Goal: Check status: Check status

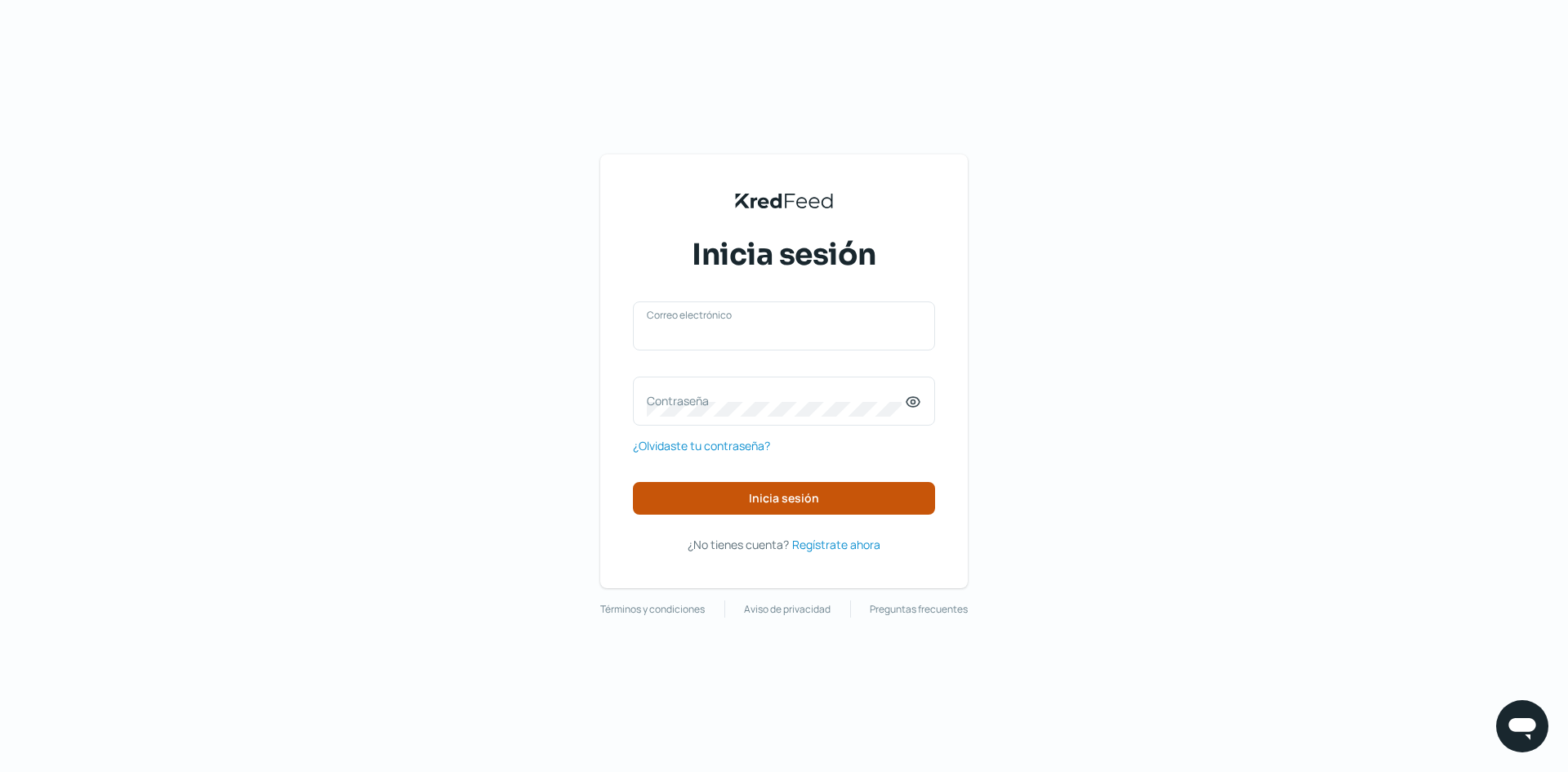
type input "[EMAIL_ADDRESS][DOMAIN_NAME]"
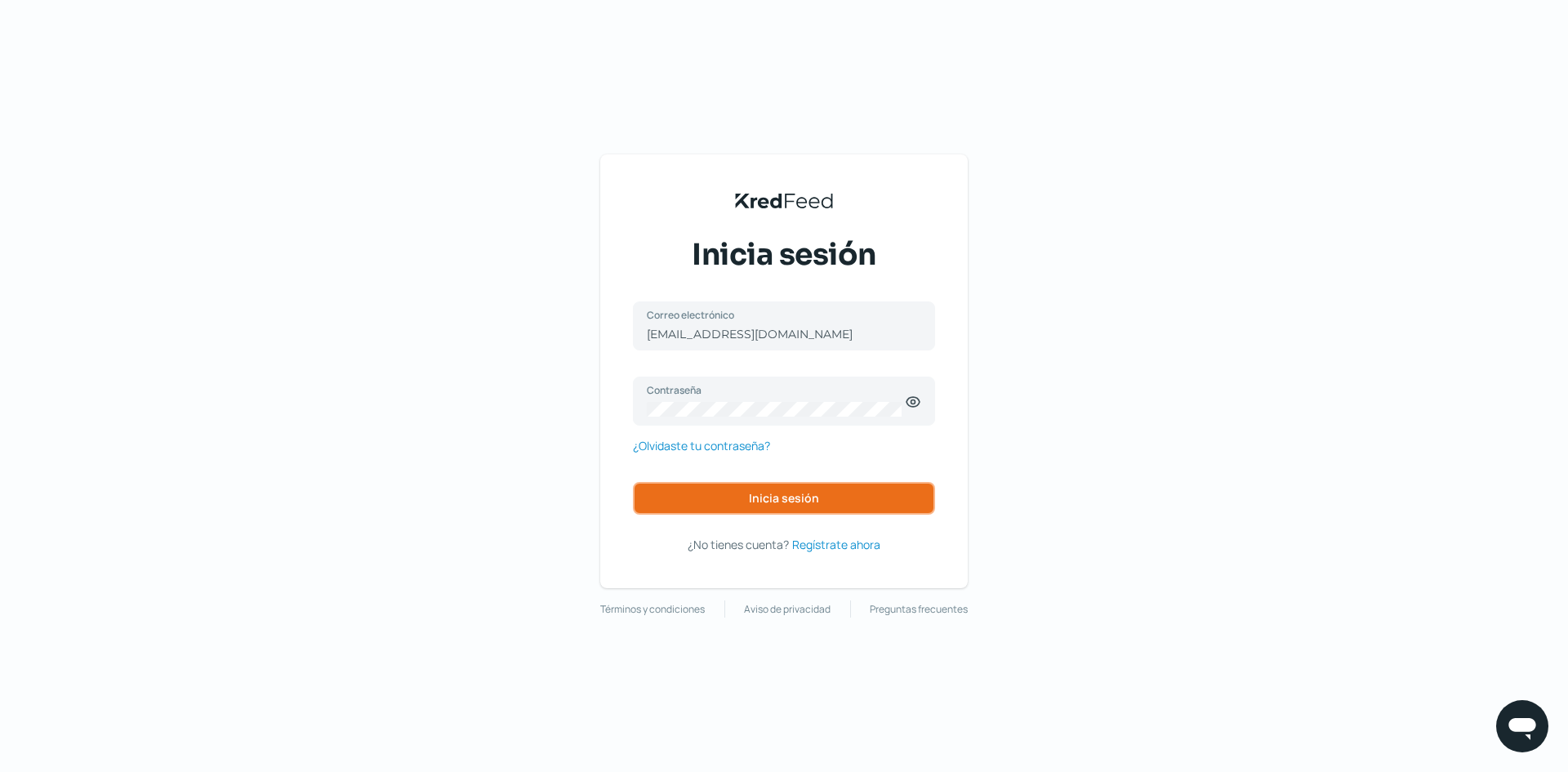
click at [775, 493] on span "Inicia sesión" at bounding box center [784, 498] width 70 height 12
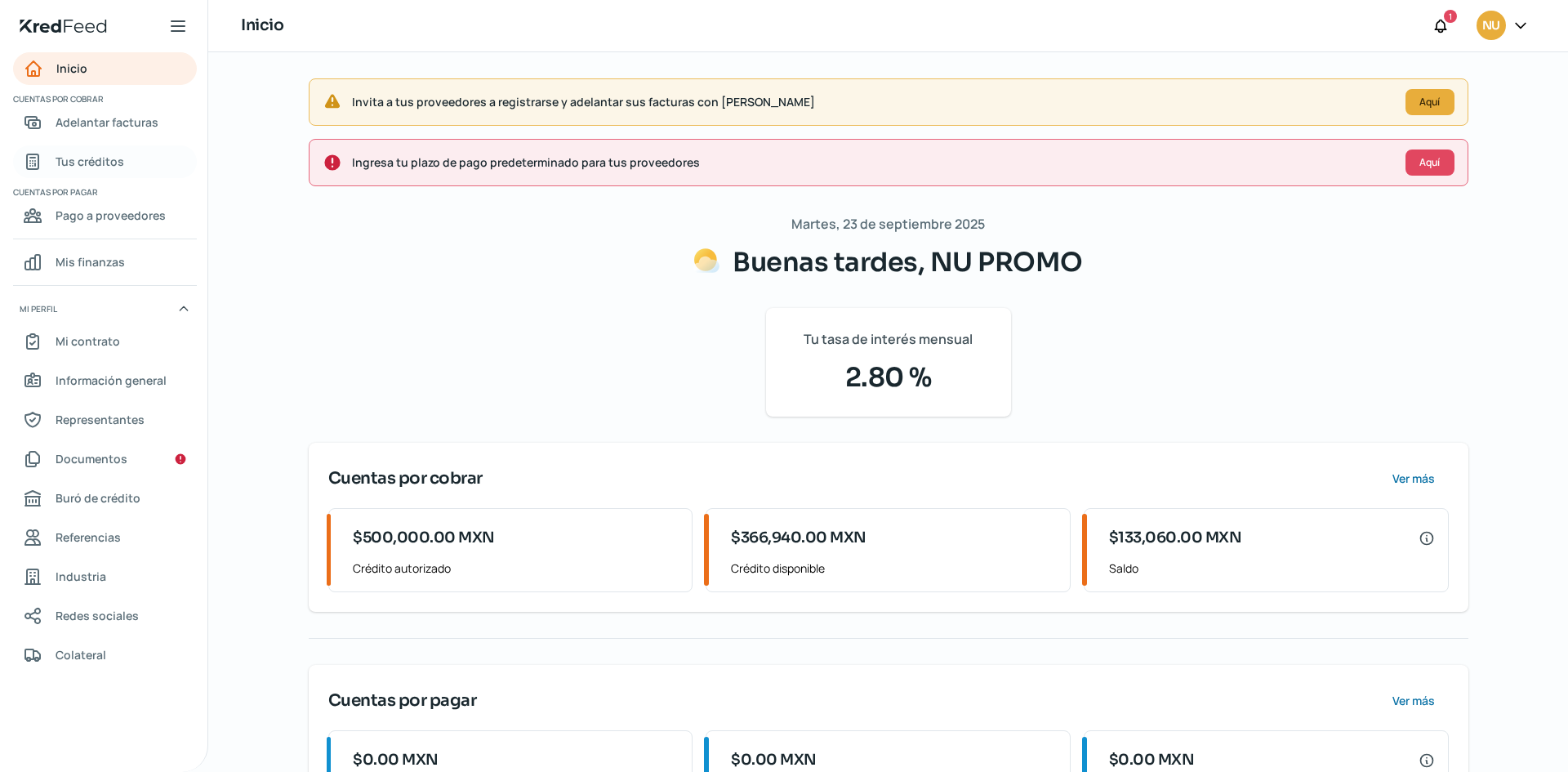
click at [69, 164] on span "Tus créditos" at bounding box center [90, 161] width 68 height 21
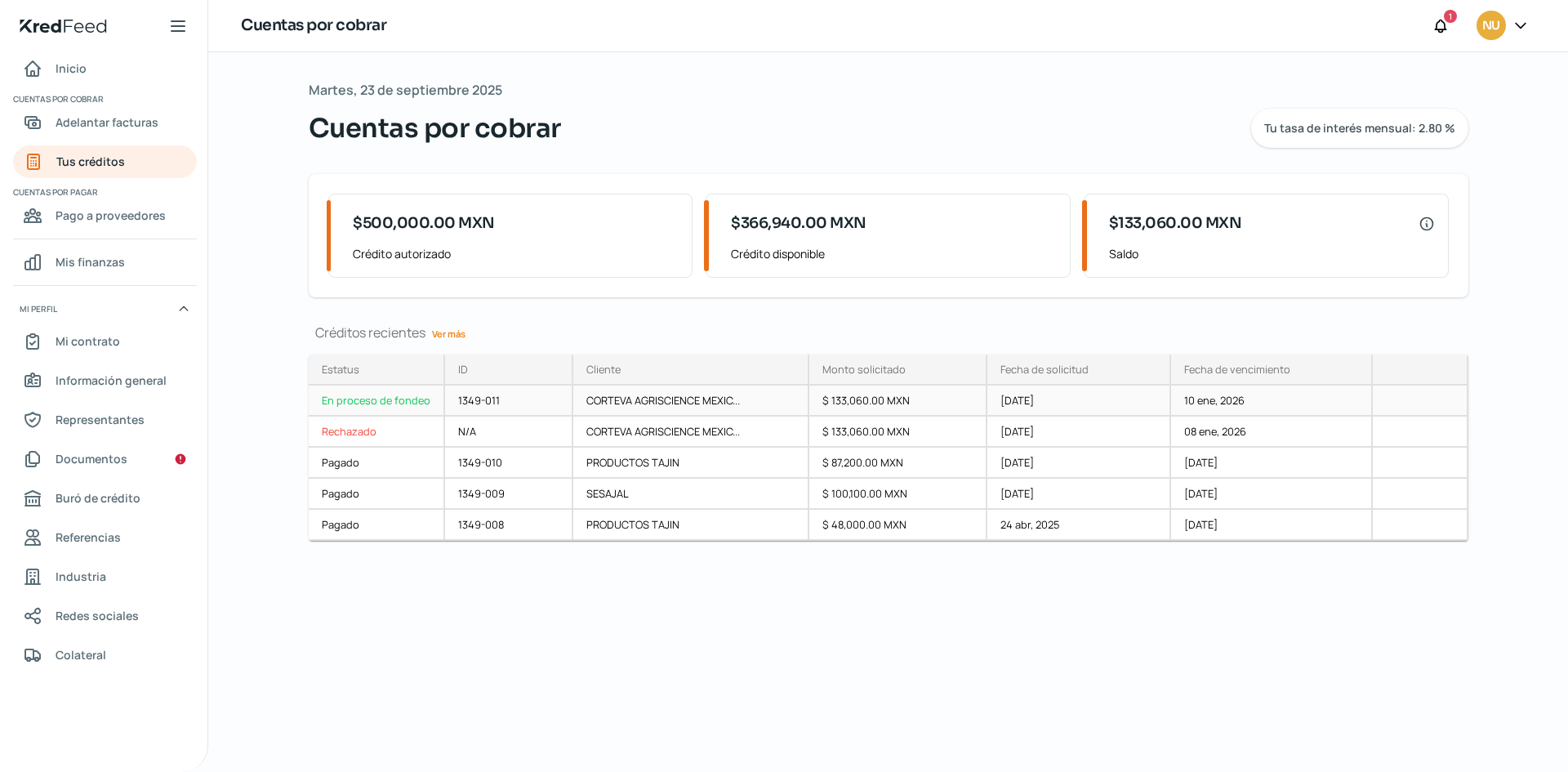
click at [757, 399] on div "CORTEVA AGRISCIENCE MEXIC..." at bounding box center [692, 401] width 236 height 31
